Goal: Task Accomplishment & Management: Manage account settings

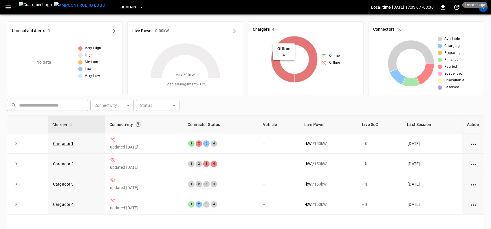
click at [311, 71] on icon at bounding box center [294, 59] width 46 height 46
click at [291, 41] on icon at bounding box center [294, 59] width 46 height 46
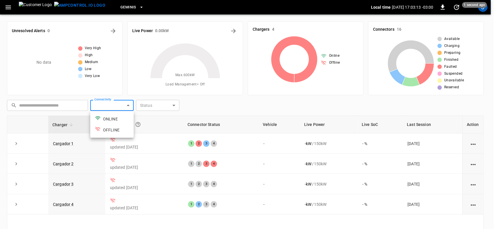
click at [112, 106] on body "Geminis Local time [DATE] 17:03:13 -03:00 0 1 second ago J Unresolved Alerts 0 …" at bounding box center [247, 149] width 494 height 298
click at [109, 120] on li "ONLINE" at bounding box center [111, 118] width 43 height 11
type input "******"
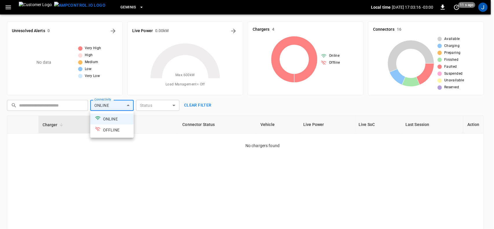
click at [109, 128] on li "OFFLINE" at bounding box center [111, 129] width 43 height 11
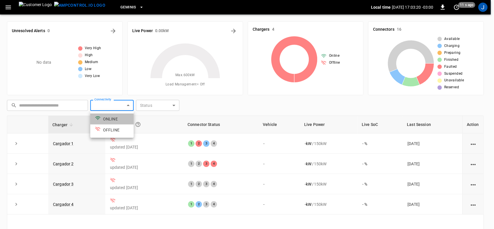
click at [110, 121] on li "ONLINE" at bounding box center [111, 118] width 43 height 11
type input "******"
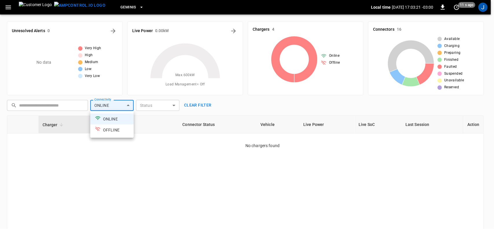
click at [175, 104] on div at bounding box center [247, 114] width 494 height 229
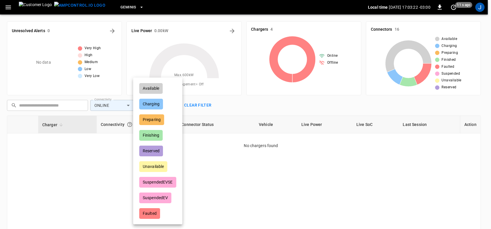
click at [172, 105] on body "Geminis Local time [DATE] 17:03:22 -03:00 0 11 s ago J Unresolved Alerts 0 No d…" at bounding box center [245, 149] width 491 height 298
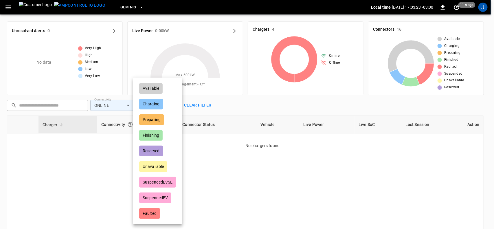
click at [172, 105] on li "Charging" at bounding box center [158, 104] width 46 height 14
type input "********"
click at [8, 6] on div at bounding box center [247, 114] width 494 height 229
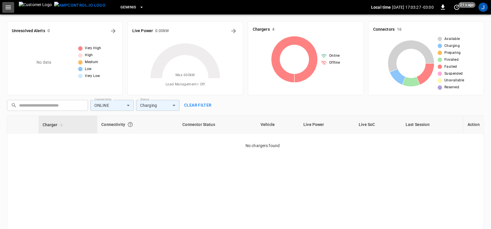
click at [8, 6] on icon "button" at bounding box center [8, 7] width 7 height 7
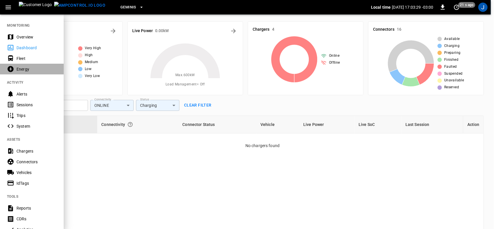
click at [21, 69] on div "Energy" at bounding box center [36, 69] width 40 height 6
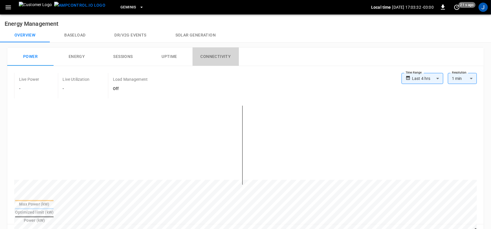
click at [214, 55] on button "Connectivity" at bounding box center [215, 56] width 46 height 19
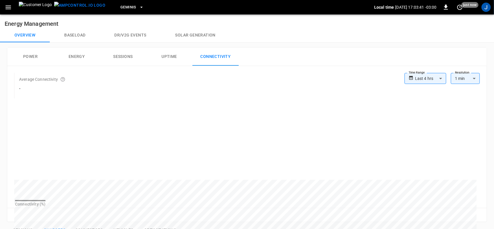
click at [438, 78] on body "**********" at bounding box center [247, 220] width 494 height 440
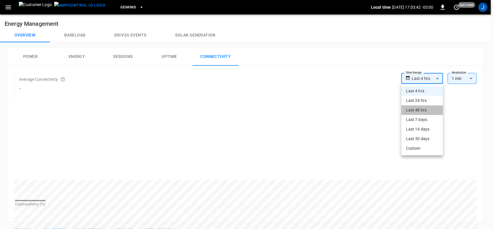
click at [417, 109] on li "Last 48 hrs" at bounding box center [422, 110] width 42 height 10
type input "**********"
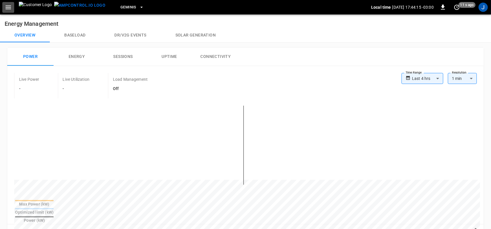
click at [9, 9] on icon "button" at bounding box center [8, 7] width 7 height 7
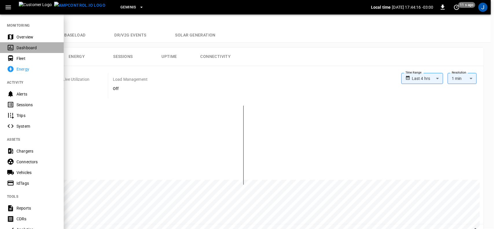
click at [21, 48] on div "Dashboard" at bounding box center [36, 48] width 40 height 6
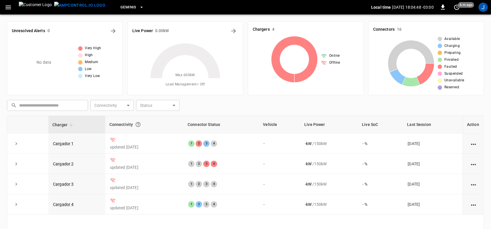
click at [8, 8] on icon "button" at bounding box center [8, 7] width 7 height 7
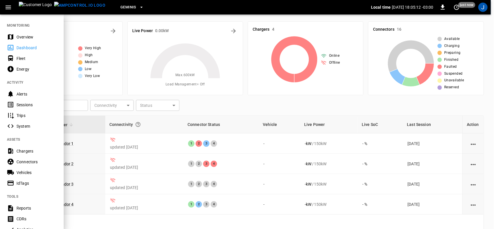
click at [22, 69] on div "Energy" at bounding box center [36, 69] width 40 height 6
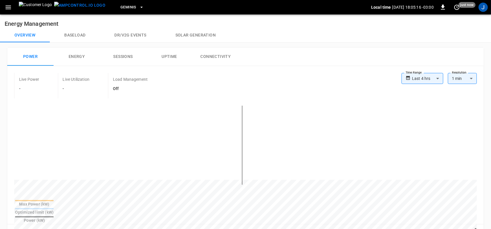
click at [220, 56] on button "Connectivity" at bounding box center [215, 56] width 46 height 19
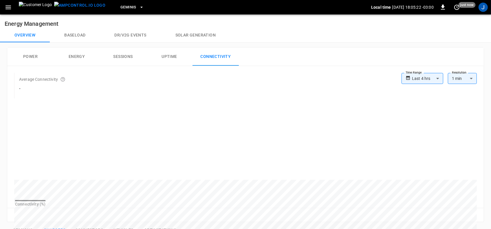
click at [10, 7] on icon "button" at bounding box center [8, 7] width 7 height 7
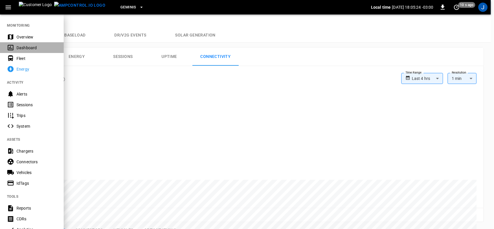
click at [17, 48] on div "Dashboard" at bounding box center [36, 48] width 40 height 6
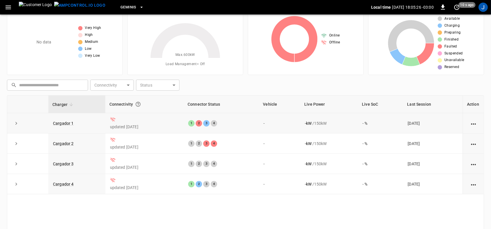
scroll to position [36, 0]
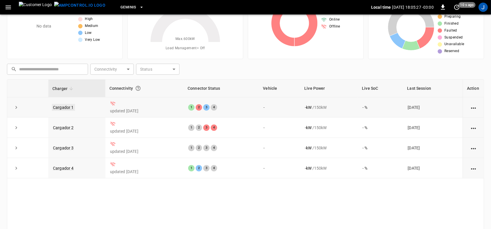
click at [67, 107] on link "Cargador 1" at bounding box center [63, 107] width 23 height 7
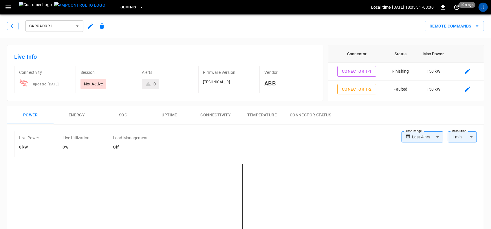
click at [94, 83] on p "Not Active" at bounding box center [93, 84] width 19 height 6
click at [14, 25] on icon "button" at bounding box center [13, 26] width 6 height 6
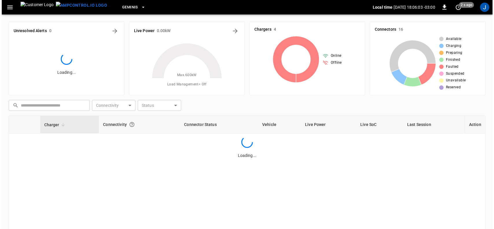
scroll to position [36, 0]
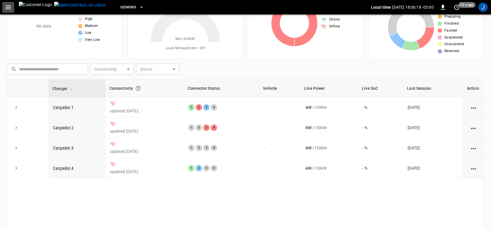
click at [8, 7] on icon "button" at bounding box center [8, 7] width 7 height 7
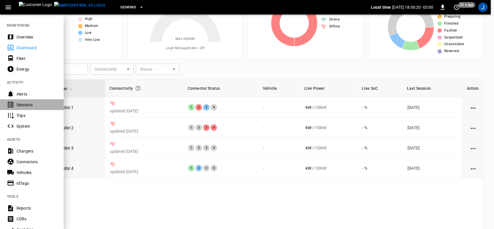
click at [20, 106] on div "Sessions" at bounding box center [36, 105] width 40 height 6
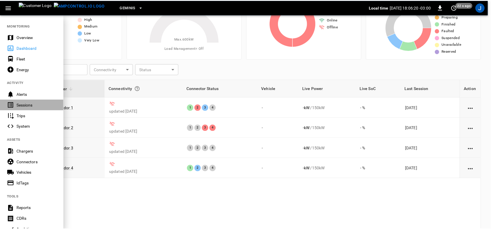
scroll to position [19, 0]
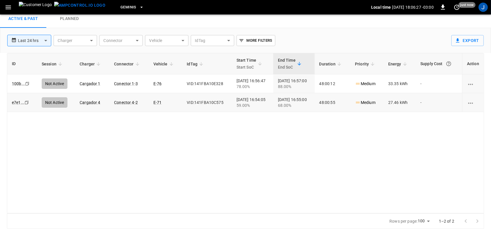
click at [56, 100] on div "Not Active" at bounding box center [55, 102] width 26 height 10
click at [267, 39] on button "More Filters" at bounding box center [255, 40] width 38 height 11
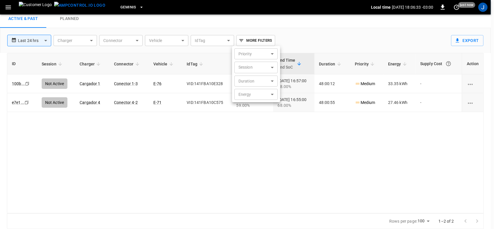
click at [267, 39] on div at bounding box center [247, 114] width 494 height 229
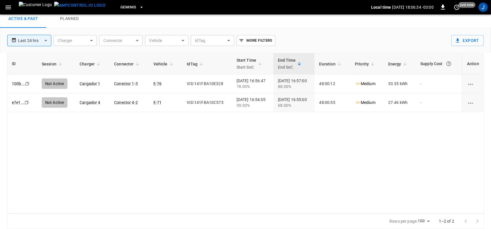
click at [226, 39] on body "**********" at bounding box center [245, 105] width 491 height 248
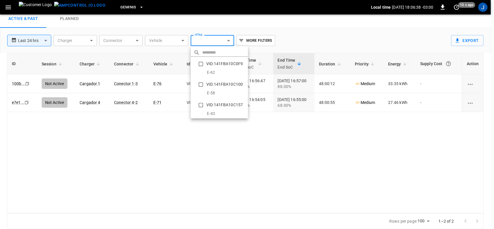
click at [181, 41] on div at bounding box center [247, 114] width 494 height 229
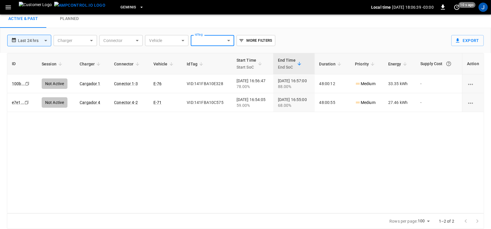
click at [181, 41] on body "**********" at bounding box center [245, 105] width 491 height 248
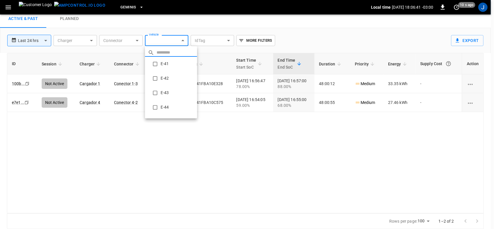
click at [135, 41] on div at bounding box center [247, 114] width 494 height 229
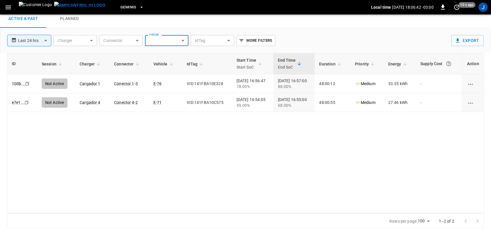
click at [136, 40] on body "**********" at bounding box center [245, 105] width 491 height 248
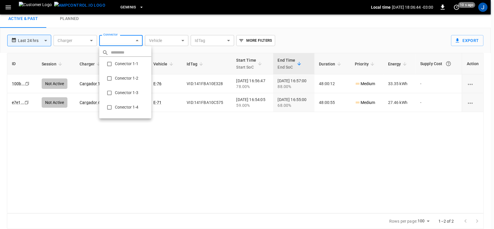
click at [91, 40] on div at bounding box center [247, 114] width 494 height 229
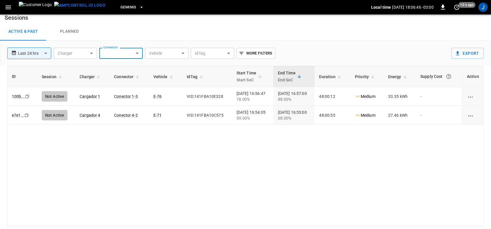
scroll to position [0, 0]
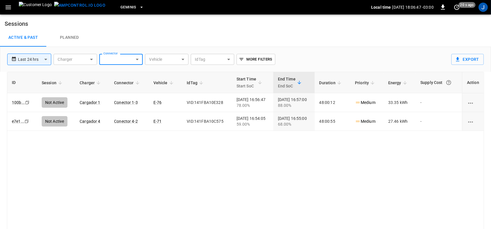
click at [74, 34] on link "Planned" at bounding box center [69, 37] width 46 height 19
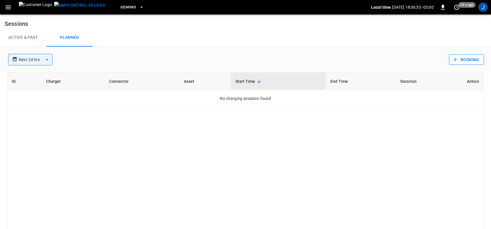
click at [465, 61] on button "Booking" at bounding box center [466, 59] width 35 height 11
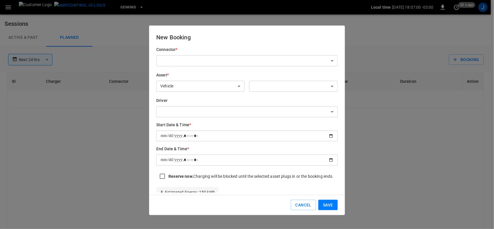
type input "**********"
click at [304, 205] on button "Cancel" at bounding box center [303, 205] width 25 height 11
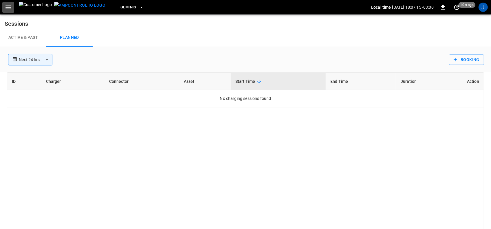
click at [5, 10] on icon "button" at bounding box center [8, 7] width 7 height 7
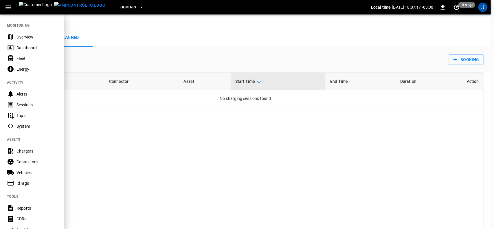
click at [18, 48] on div "Dashboard" at bounding box center [36, 48] width 40 height 6
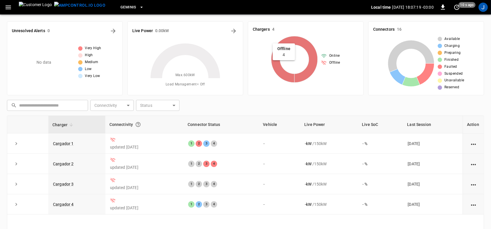
click at [297, 40] on icon at bounding box center [294, 59] width 46 height 46
click at [310, 68] on icon at bounding box center [294, 59] width 46 height 46
drag, startPoint x: 310, startPoint y: 68, endPoint x: 318, endPoint y: 62, distance: 10.1
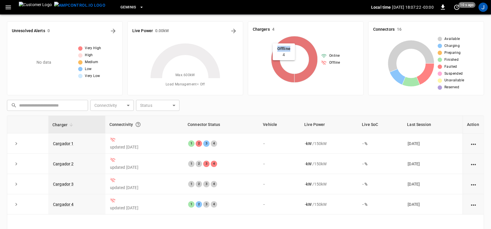
click at [311, 67] on icon at bounding box center [294, 59] width 46 height 46
click at [325, 54] on icon at bounding box center [324, 56] width 6 height 6
click at [326, 54] on icon at bounding box center [324, 56] width 6 height 6
click at [8, 7] on icon "button" at bounding box center [7, 7] width 5 height 4
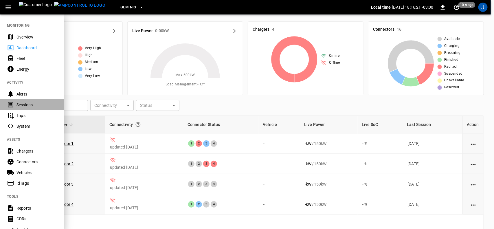
click at [19, 105] on div "Sessions" at bounding box center [36, 105] width 40 height 6
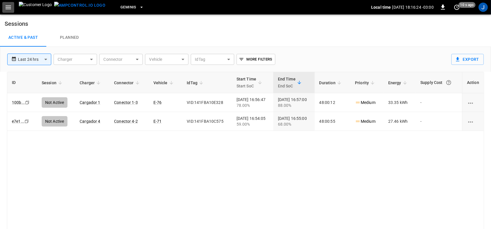
click at [9, 8] on icon "button" at bounding box center [8, 7] width 7 height 7
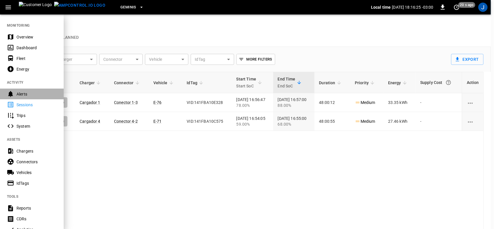
click at [24, 94] on div "Alerts" at bounding box center [36, 94] width 40 height 6
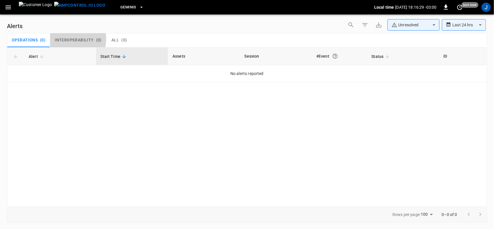
click at [67, 38] on span "Interoperability" at bounding box center [74, 40] width 39 height 5
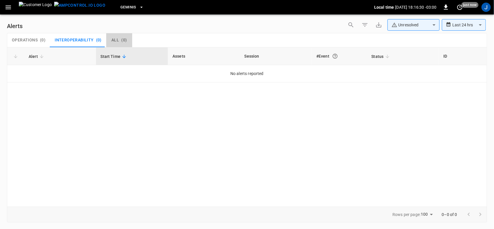
click at [114, 41] on span "All" at bounding box center [115, 40] width 8 height 5
click at [35, 57] on span "Alert" at bounding box center [37, 56] width 17 height 7
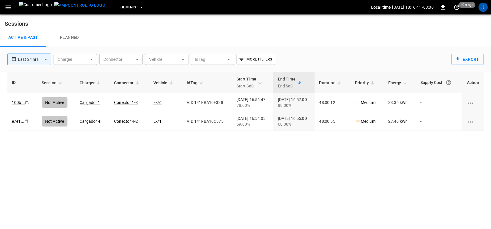
click at [7, 8] on icon "button" at bounding box center [8, 7] width 7 height 7
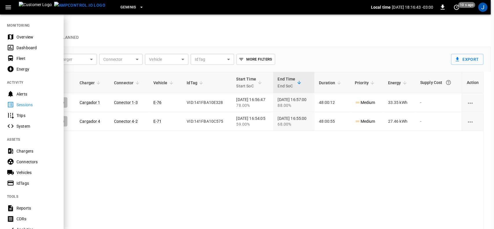
click at [28, 38] on div "Overview" at bounding box center [36, 37] width 40 height 6
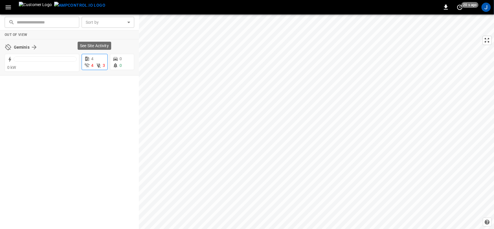
click at [100, 64] on icon at bounding box center [99, 66] width 6 height 6
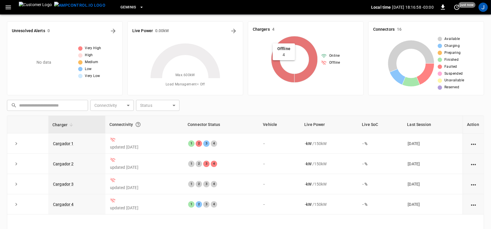
click at [280, 66] on icon at bounding box center [294, 59] width 46 height 46
click at [281, 53] on icon at bounding box center [294, 59] width 46 height 46
click at [308, 59] on icon at bounding box center [294, 59] width 46 height 46
drag, startPoint x: 326, startPoint y: 59, endPoint x: 13, endPoint y: 17, distance: 315.4
click at [319, 57] on div "Online Offline" at bounding box center [306, 59] width 106 height 46
